Goal: Information Seeking & Learning: Learn about a topic

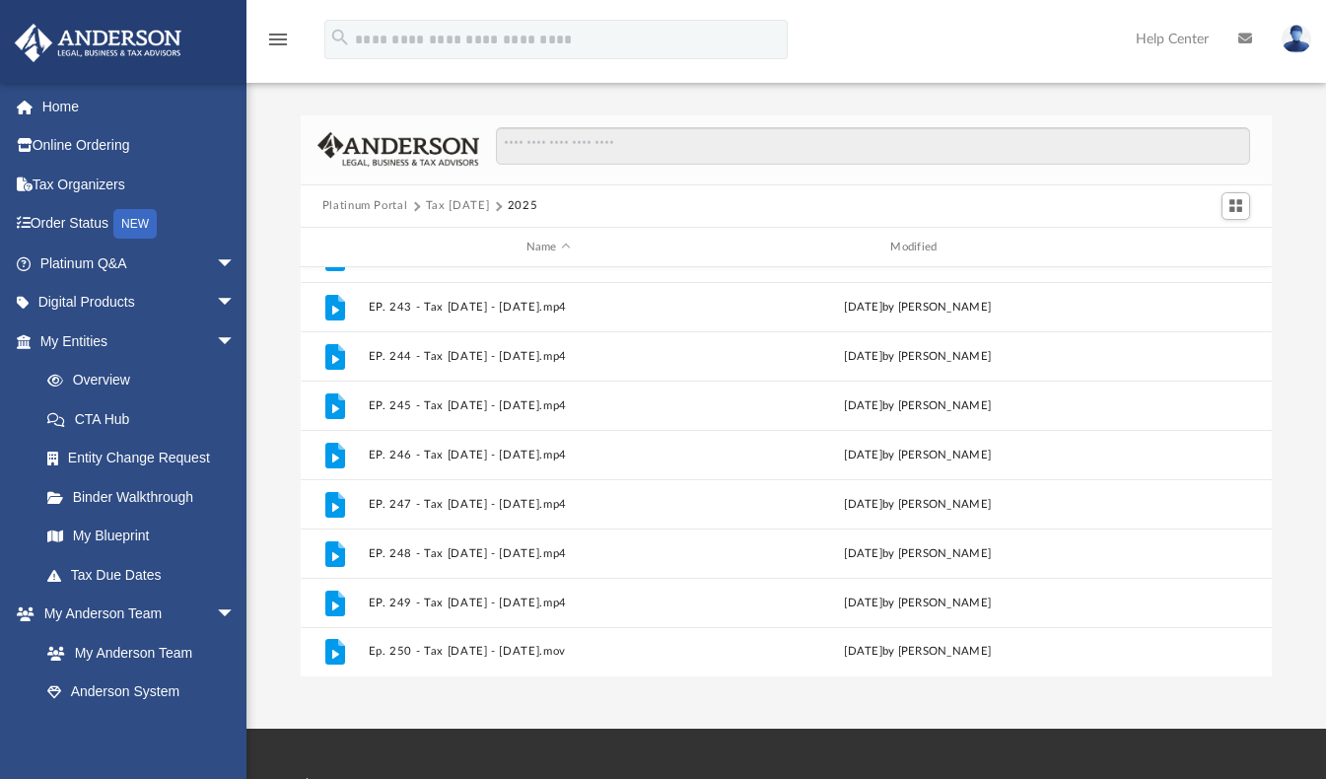
scroll to position [429, 952]
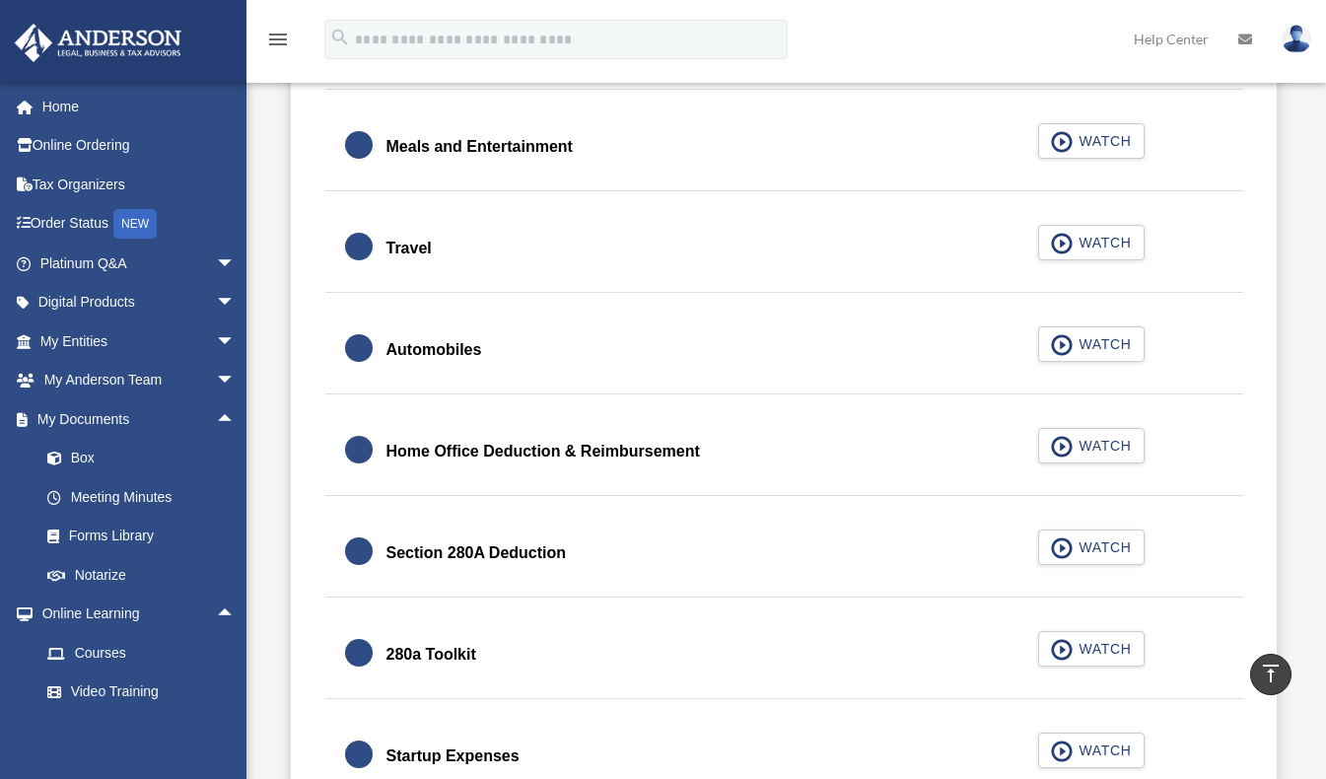
scroll to position [1835, 0]
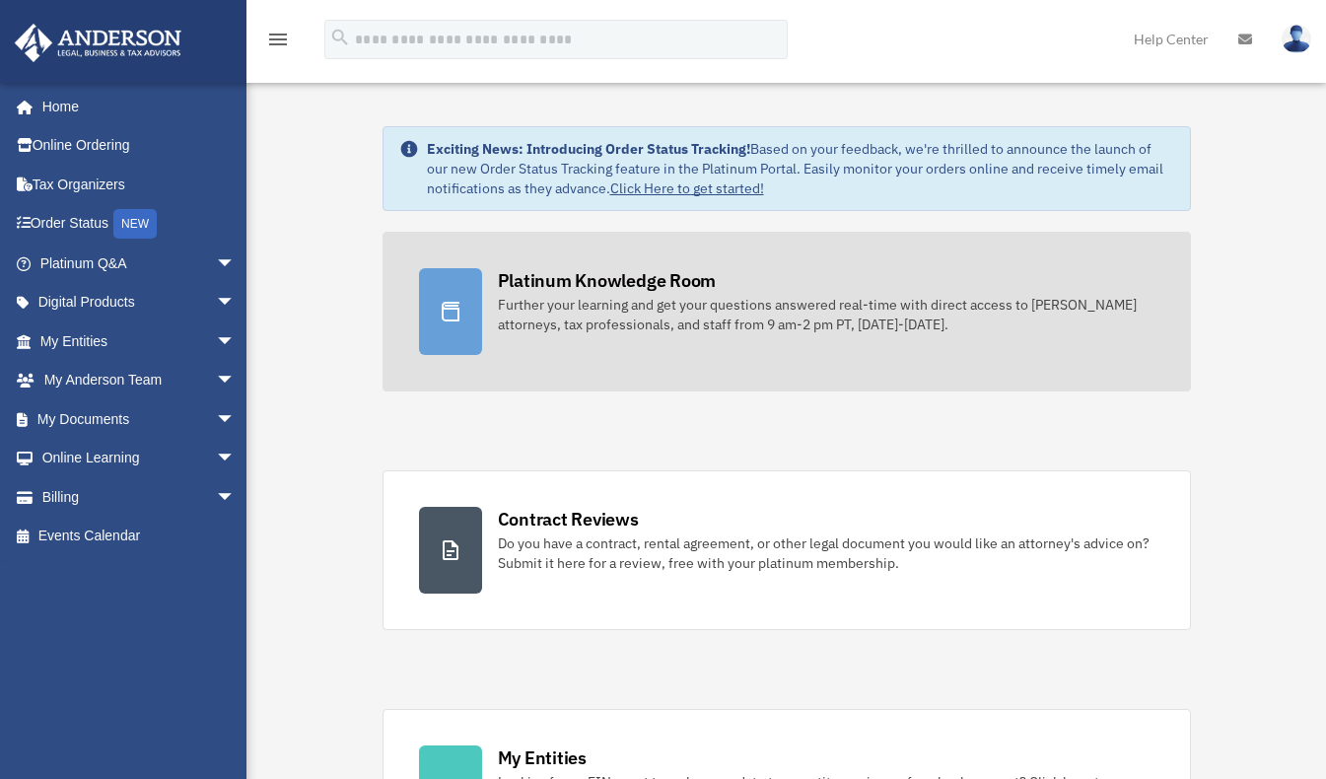
click at [480, 330] on div at bounding box center [450, 311] width 63 height 87
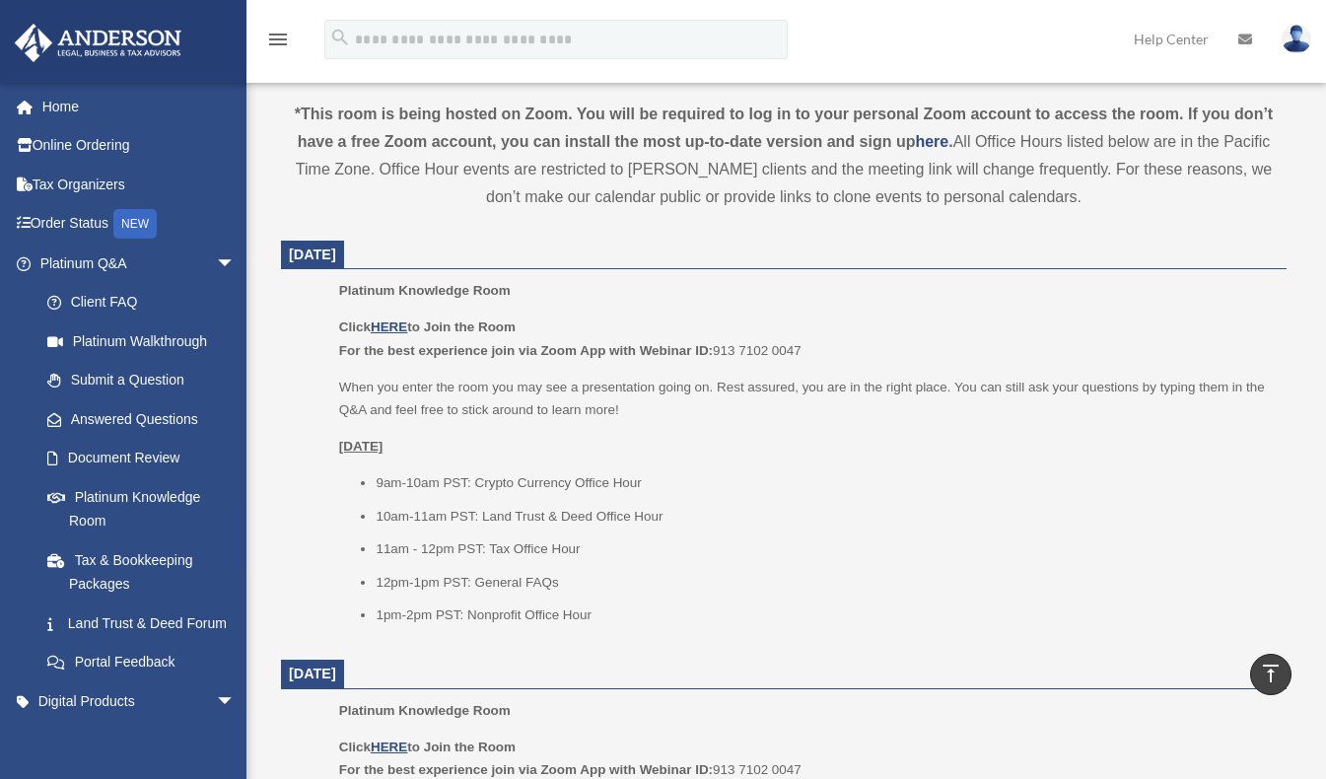
scroll to position [739, 0]
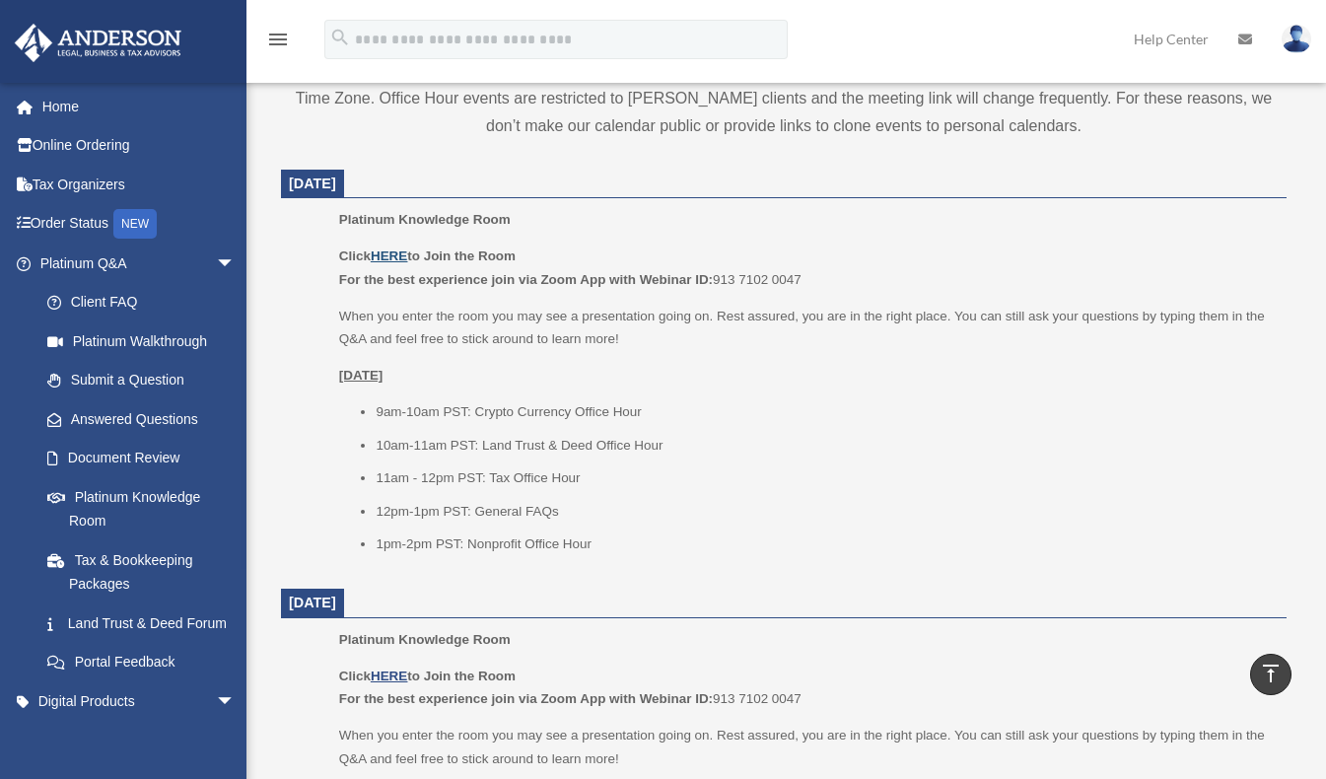
click at [394, 251] on u "HERE" at bounding box center [389, 255] width 36 height 15
